Goal: Transaction & Acquisition: Purchase product/service

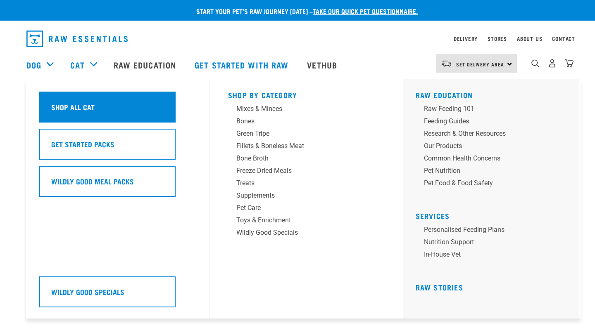
click at [86, 107] on h5 "Shop All Cat" at bounding box center [72, 107] width 43 height 11
click at [111, 109] on div "Shop All Cat" at bounding box center [107, 107] width 136 height 31
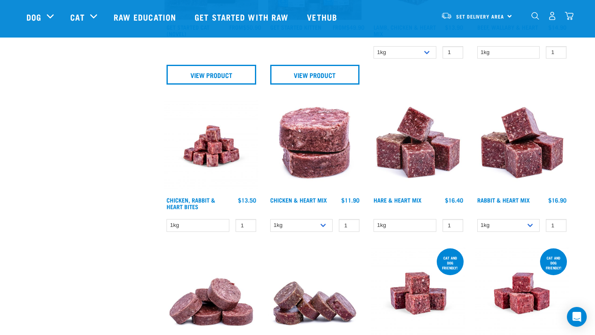
scroll to position [371, 0]
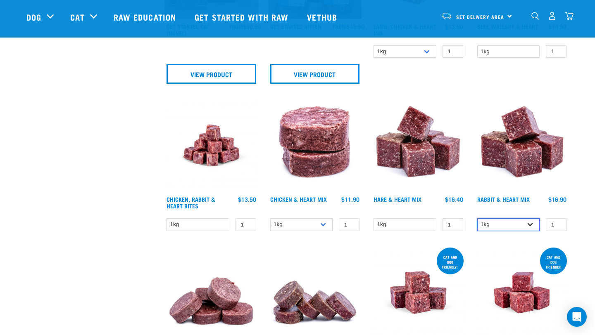
click at [531, 223] on select "1kg 3kg" at bounding box center [508, 224] width 63 height 13
select select "465"
click at [477, 218] on select "1kg 3kg" at bounding box center [508, 224] width 63 height 13
click at [555, 221] on input "2" at bounding box center [556, 224] width 21 height 13
type input "1"
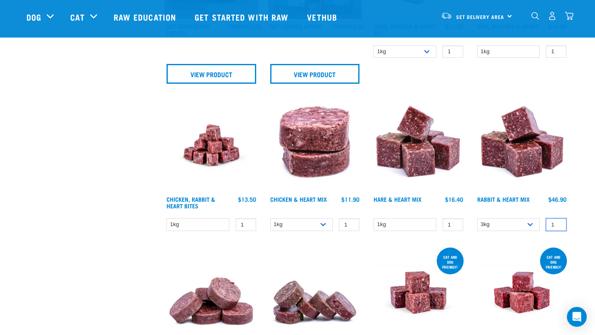
click at [556, 227] on input "1" at bounding box center [556, 224] width 21 height 13
click at [529, 157] on img at bounding box center [522, 146] width 94 height 94
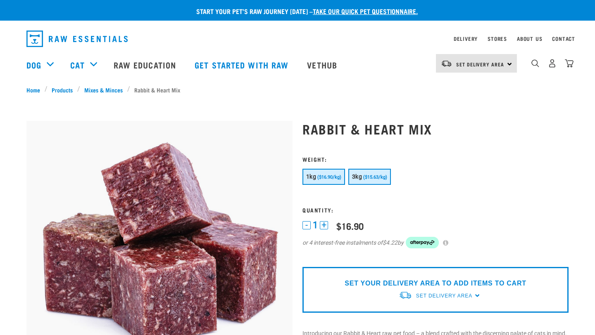
click at [375, 178] on span "($15.63/kg)" at bounding box center [375, 177] width 24 height 5
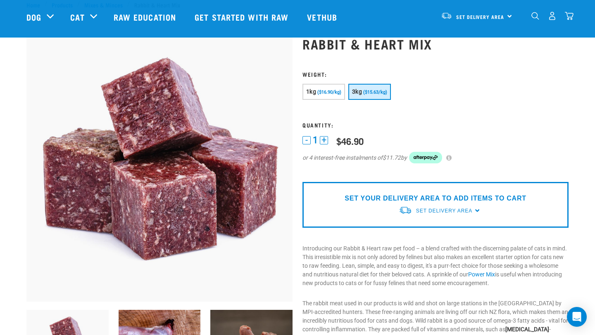
scroll to position [26, 0]
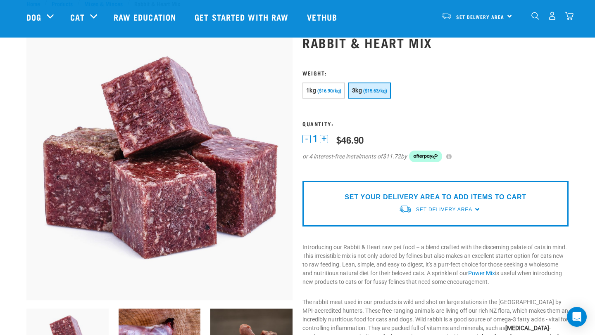
click at [373, 89] on span "($15.63/kg)" at bounding box center [375, 90] width 24 height 5
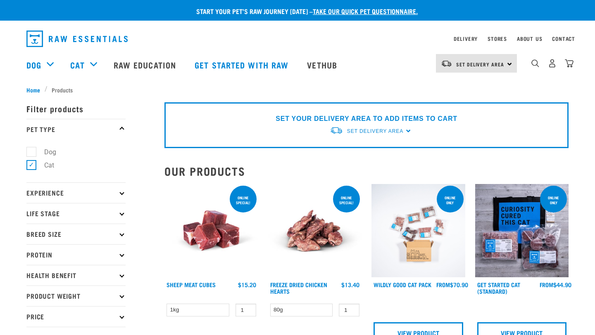
select select "465"
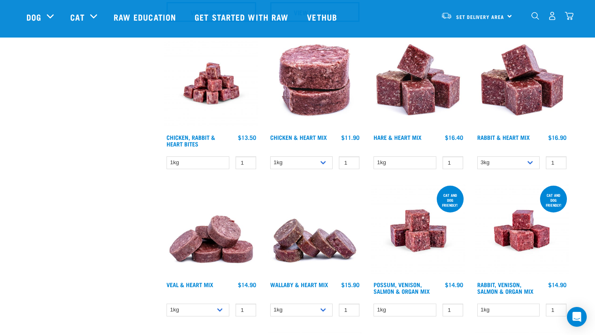
scroll to position [439, 0]
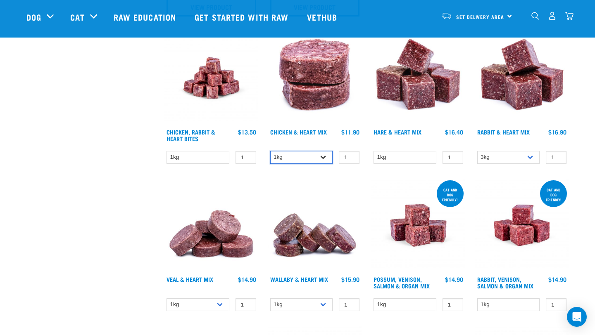
click at [323, 158] on select "1kg 3kg" at bounding box center [301, 157] width 63 height 13
select select "352"
click at [270, 151] on select "1kg 3kg" at bounding box center [301, 157] width 63 height 13
click at [532, 158] on select "1kg 3kg" at bounding box center [508, 157] width 63 height 13
click at [477, 151] on select "1kg 3kg" at bounding box center [508, 157] width 63 height 13
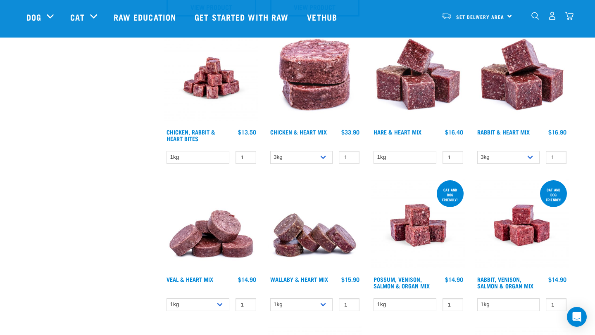
click at [514, 148] on div at bounding box center [522, 99] width 104 height 147
click at [529, 157] on select "1kg 3kg" at bounding box center [508, 157] width 63 height 13
click at [477, 151] on select "1kg 3kg" at bounding box center [508, 157] width 63 height 13
click at [531, 158] on select "1kg 3kg" at bounding box center [508, 157] width 63 height 13
select select "465"
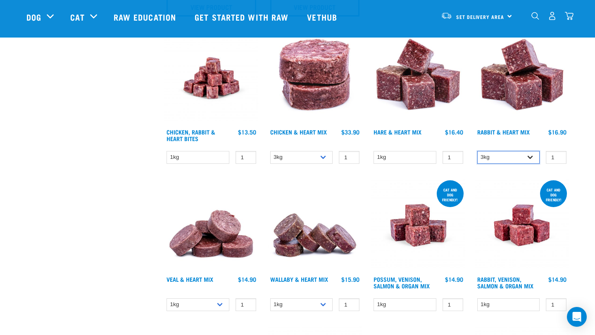
click at [477, 151] on select "1kg 3kg" at bounding box center [508, 157] width 63 height 13
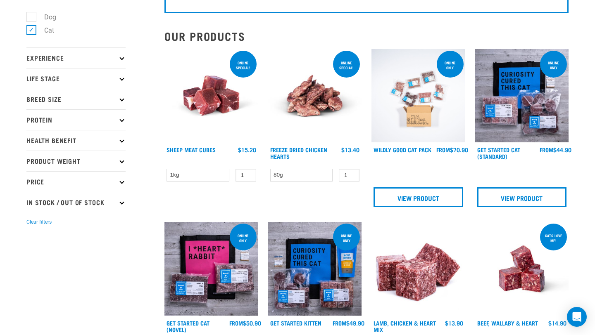
scroll to position [0, 0]
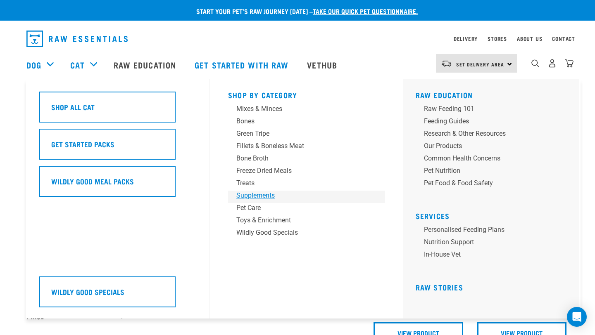
click at [254, 194] on div "Supplements" at bounding box center [300, 196] width 129 height 10
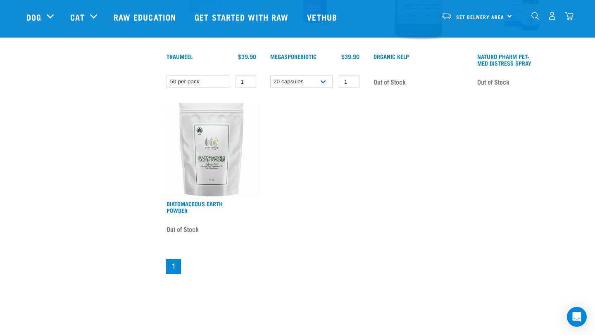
scroll to position [626, 0]
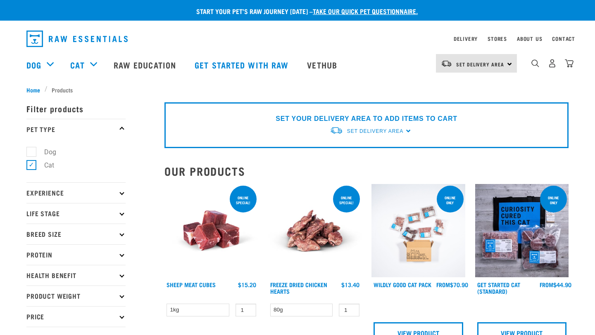
select select "352"
select select "465"
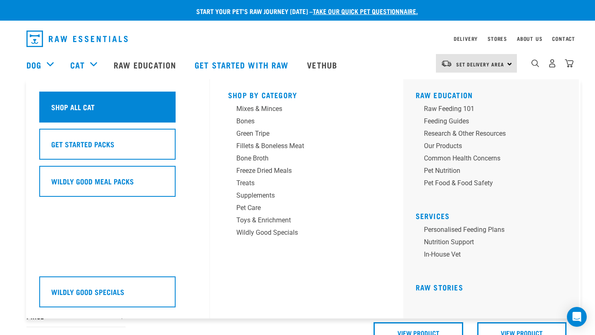
click at [124, 113] on div "Shop All Cat" at bounding box center [107, 107] width 136 height 31
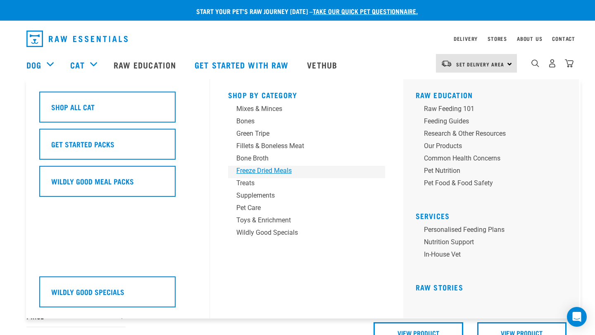
click at [255, 171] on div "Freeze Dried Meals" at bounding box center [300, 171] width 129 height 10
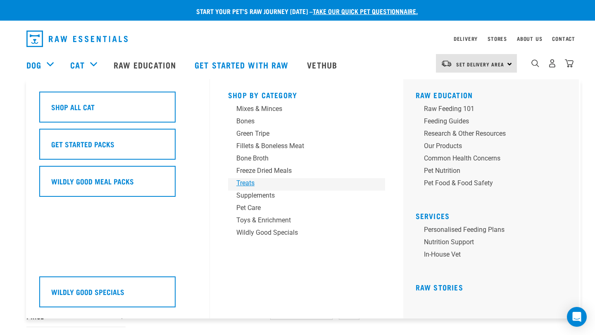
click at [246, 185] on div "Treats" at bounding box center [300, 183] width 129 height 10
click at [246, 107] on div "Mixes & Minces" at bounding box center [300, 109] width 129 height 10
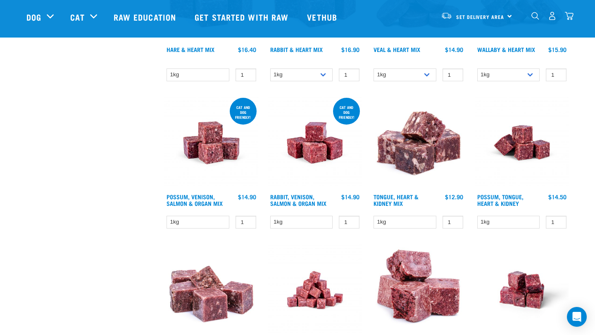
scroll to position [4, 0]
